Goal: Navigation & Orientation: Find specific page/section

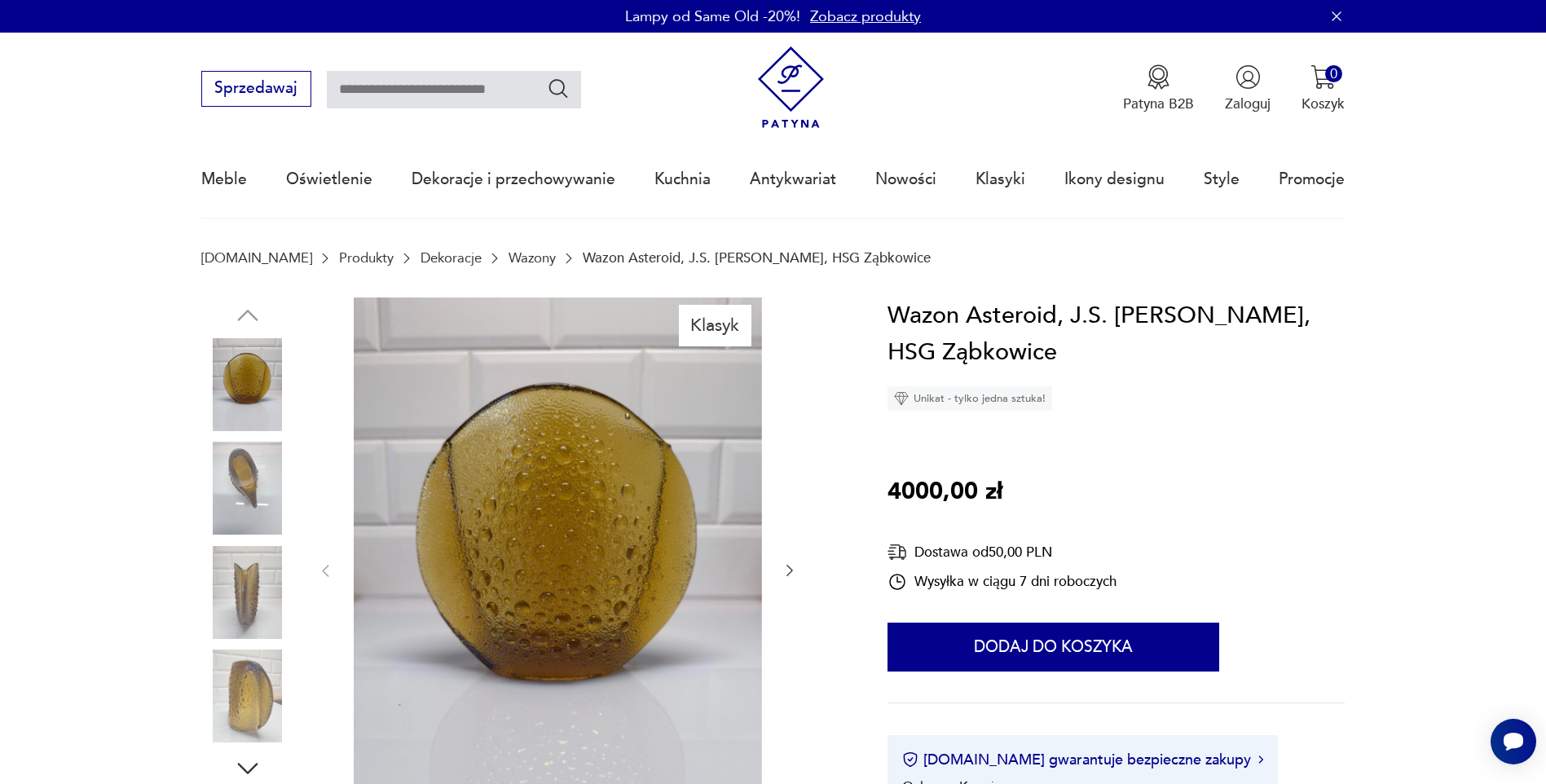
click at [788, 568] on icon "button" at bounding box center [790, 570] width 17 height 17
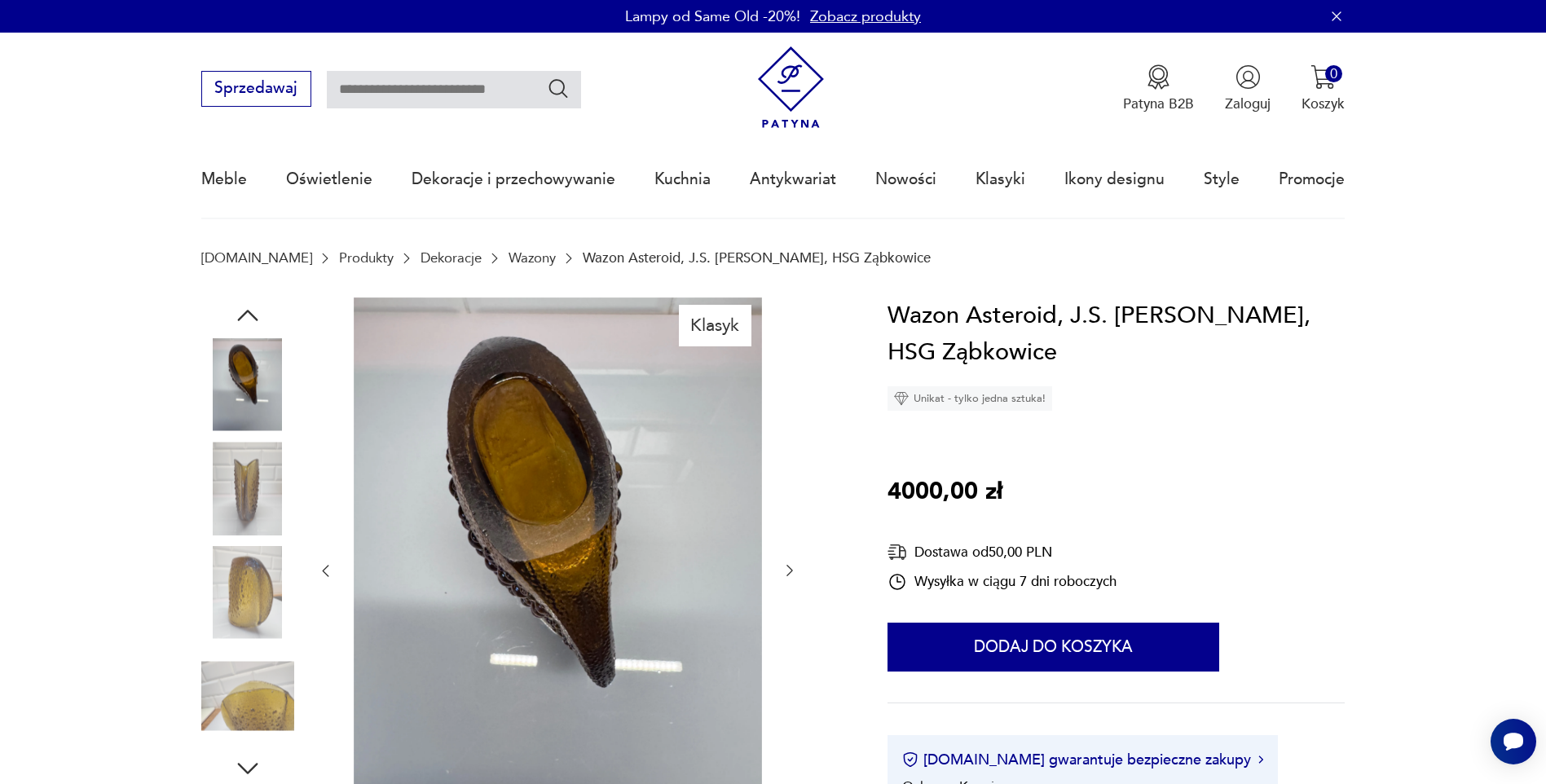
click at [788, 568] on icon "button" at bounding box center [790, 570] width 17 height 17
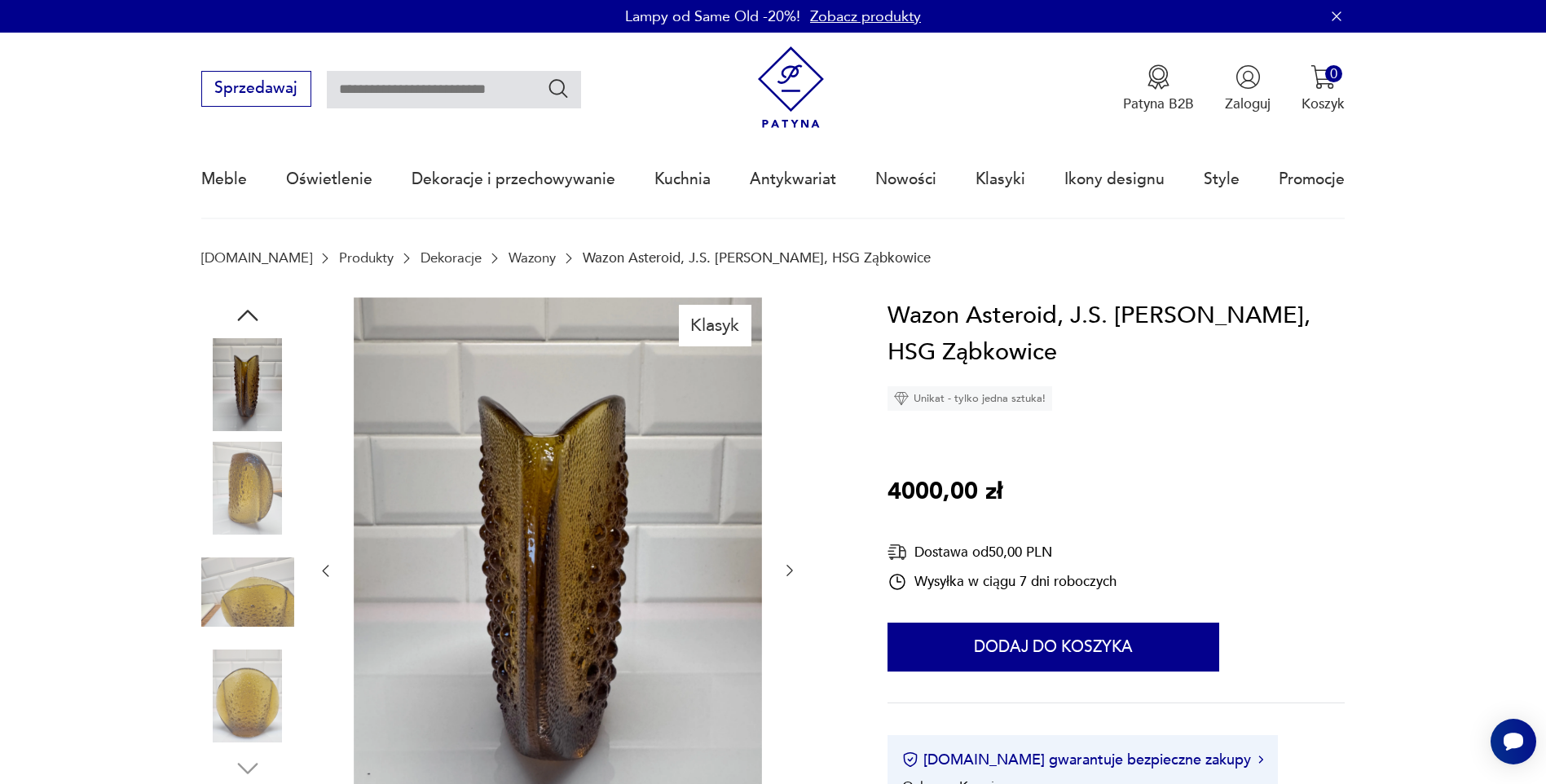
click at [788, 568] on icon "button" at bounding box center [790, 570] width 17 height 17
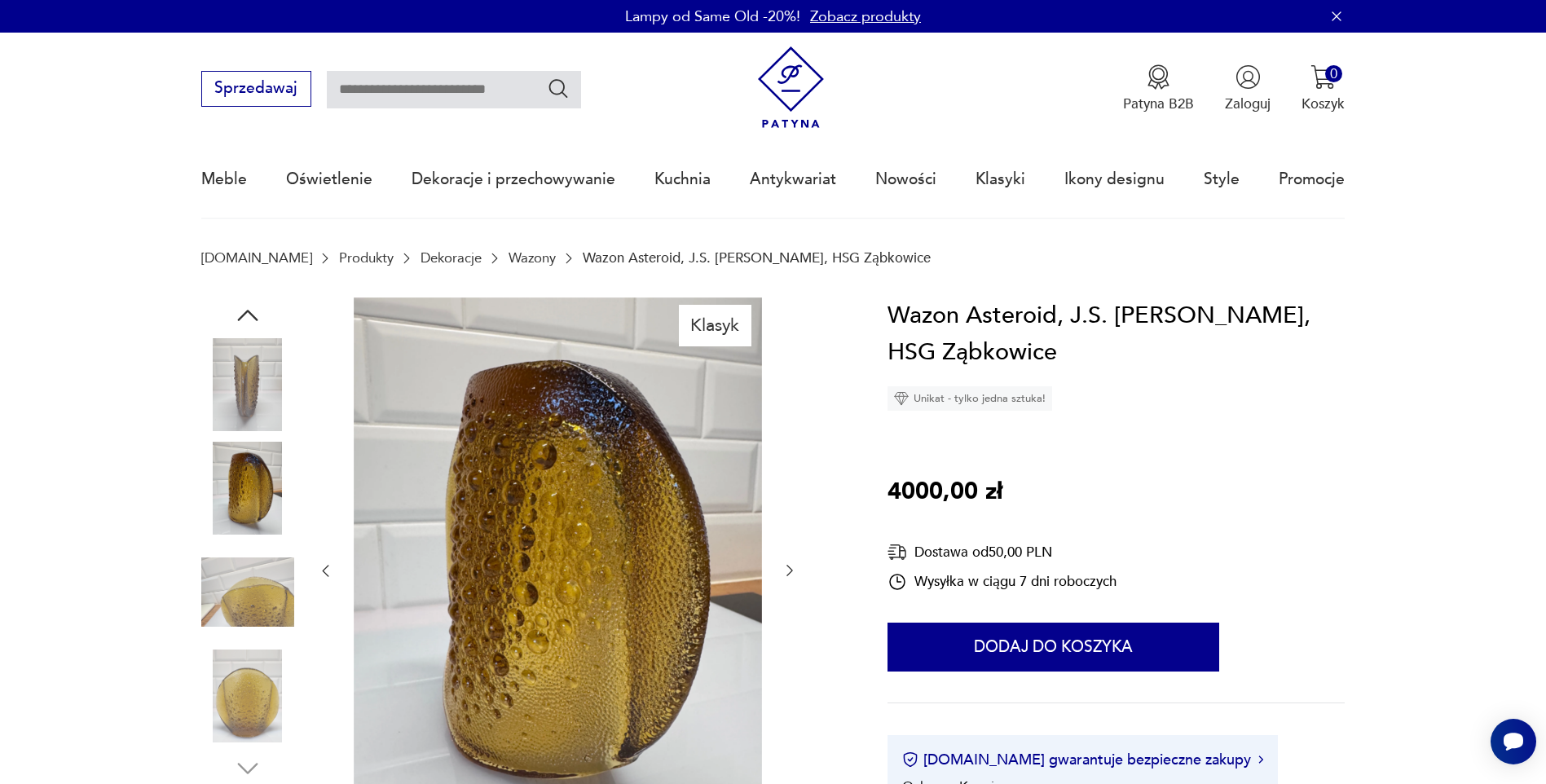
click at [788, 568] on icon "button" at bounding box center [790, 570] width 17 height 17
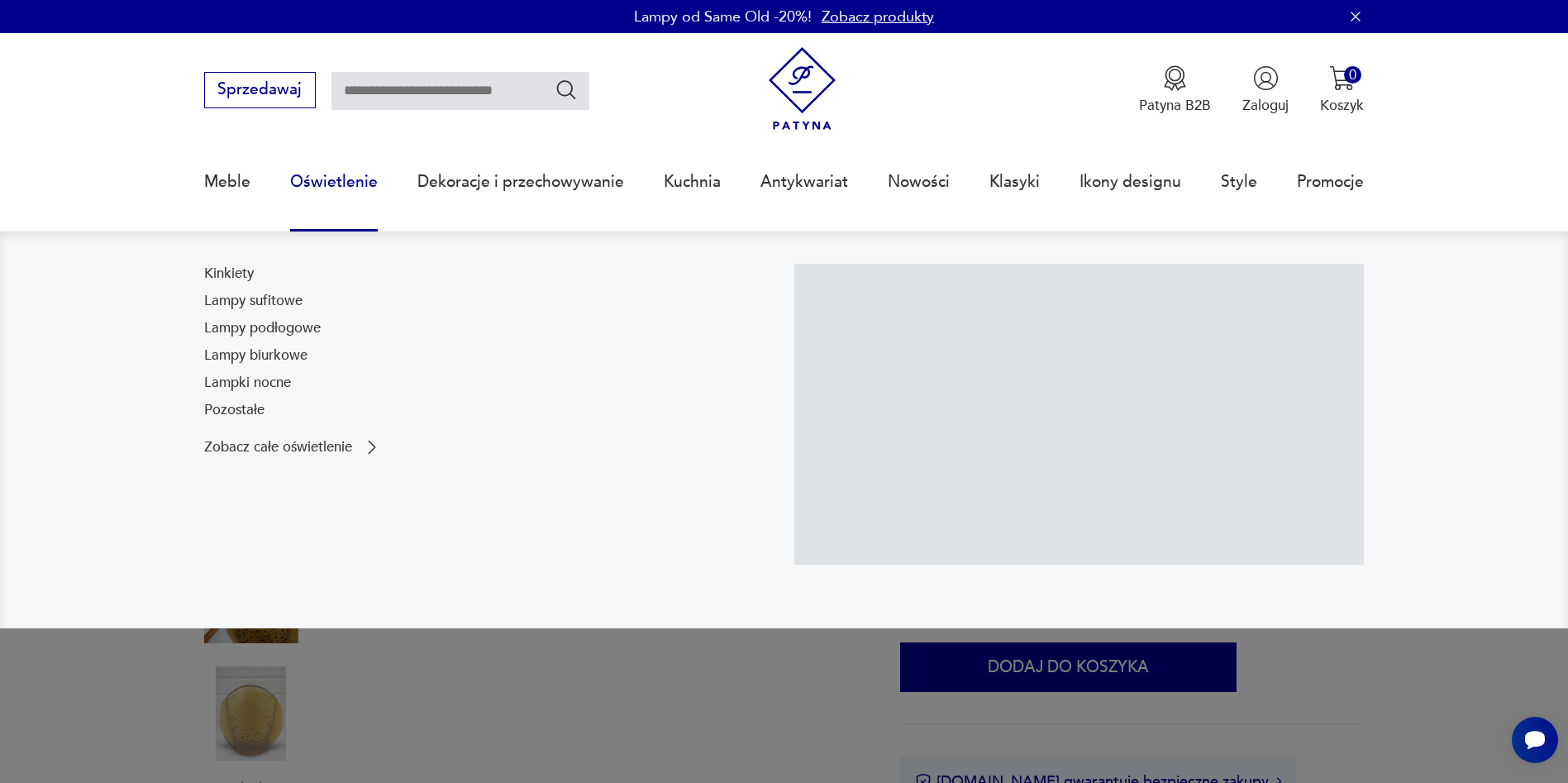
click at [363, 182] on link "Oświetlenie" at bounding box center [334, 182] width 88 height 76
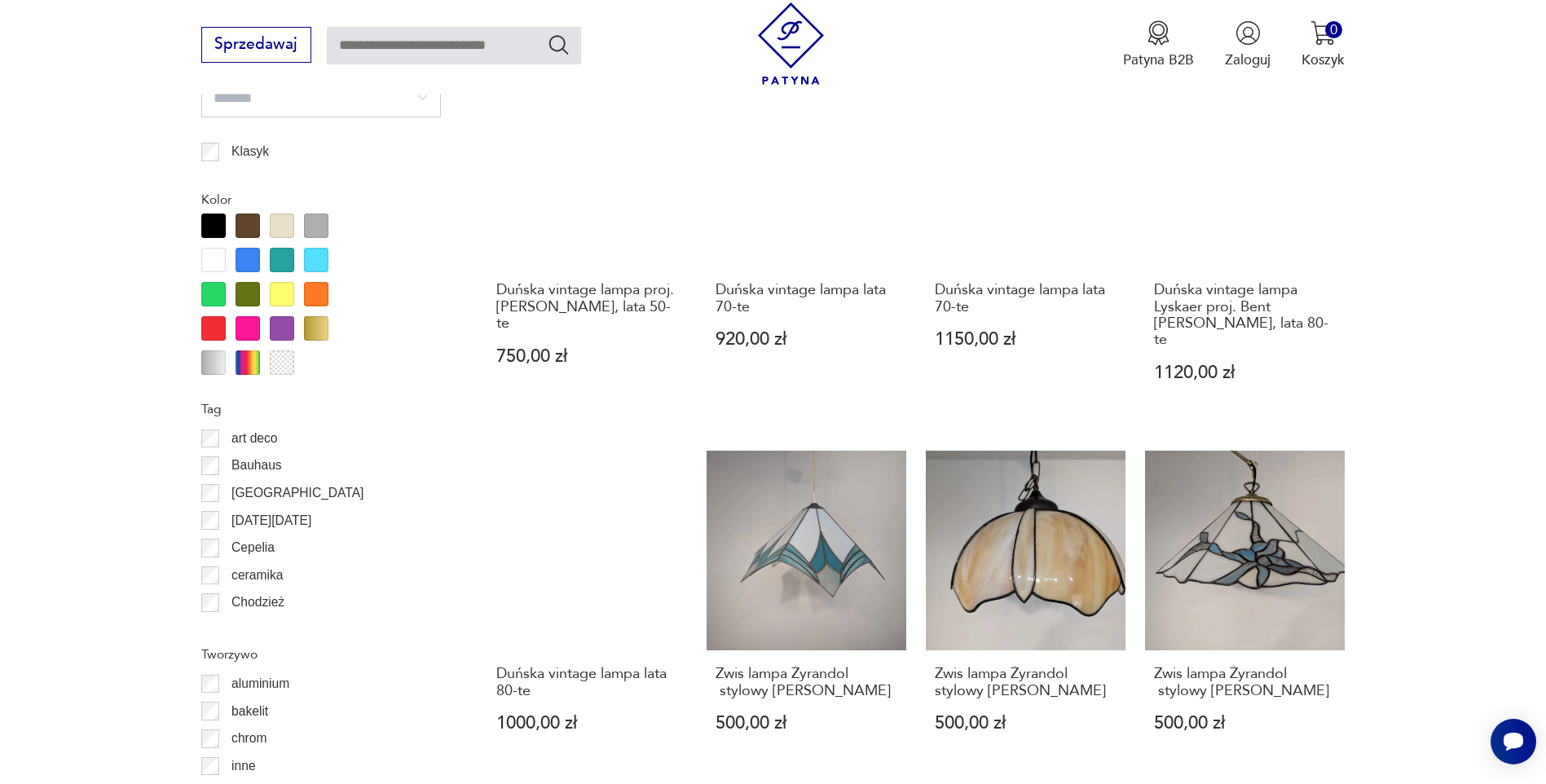
scroll to position [1764, 0]
